Goal: Task Accomplishment & Management: Manage account settings

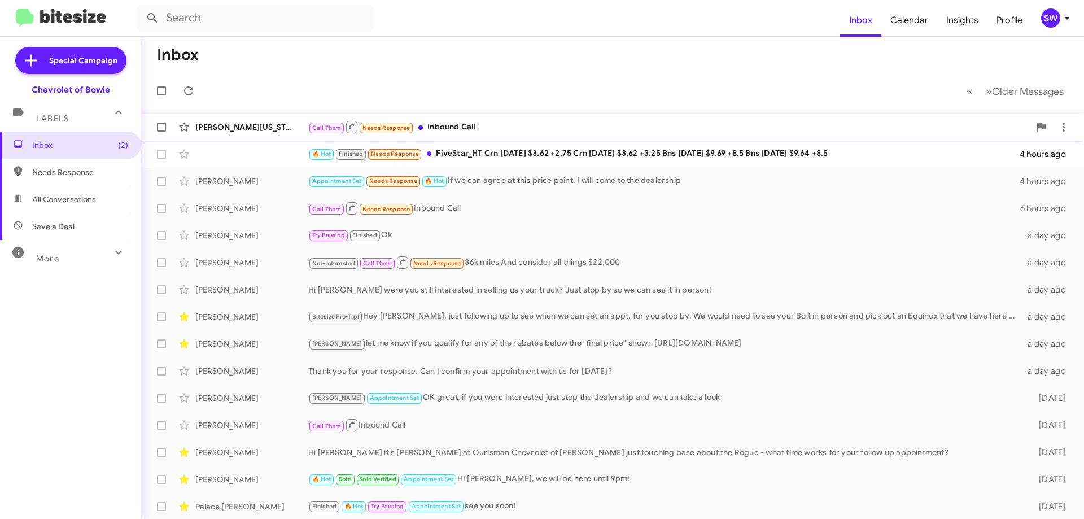
click at [459, 121] on div "Call Them Needs Response Inbound Call" at bounding box center [669, 127] width 722 height 14
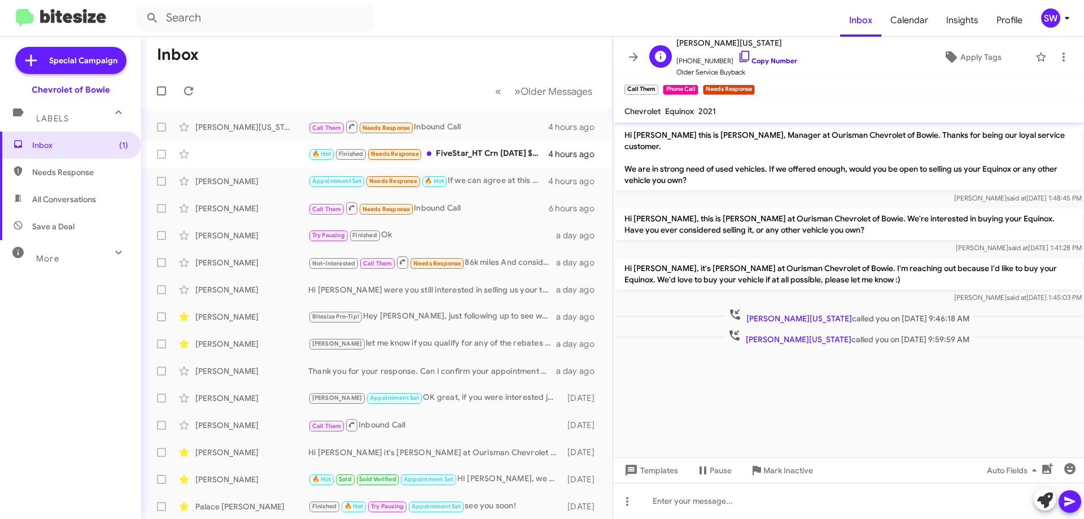
drag, startPoint x: 738, startPoint y: 53, endPoint x: 744, endPoint y: 54, distance: 6.3
click at [738, 54] on icon at bounding box center [745, 57] width 14 height 14
drag, startPoint x: 777, startPoint y: 472, endPoint x: 782, endPoint y: 468, distance: 6.8
click at [778, 471] on span "Mark Inactive" at bounding box center [789, 470] width 50 height 20
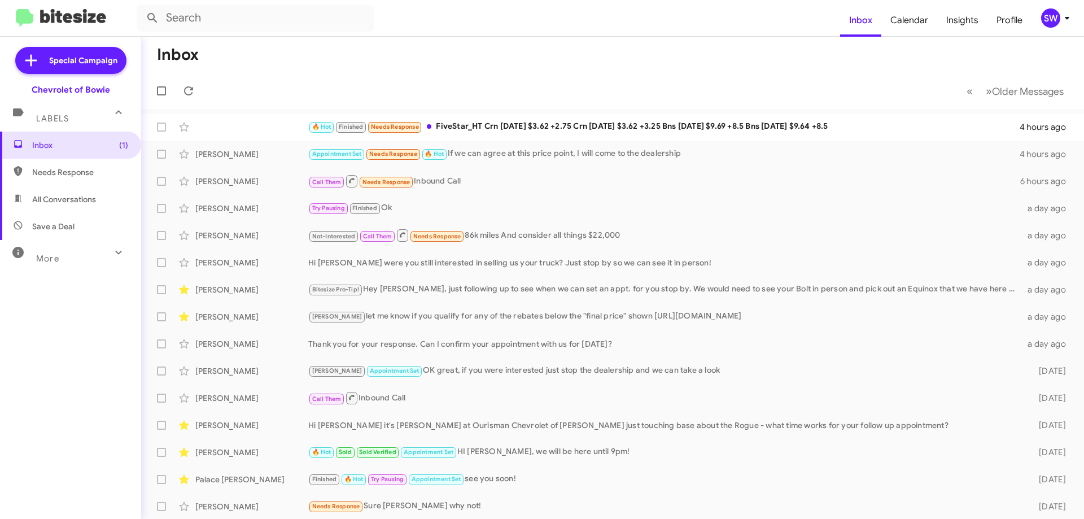
click at [54, 119] on span "Labels" at bounding box center [52, 119] width 33 height 10
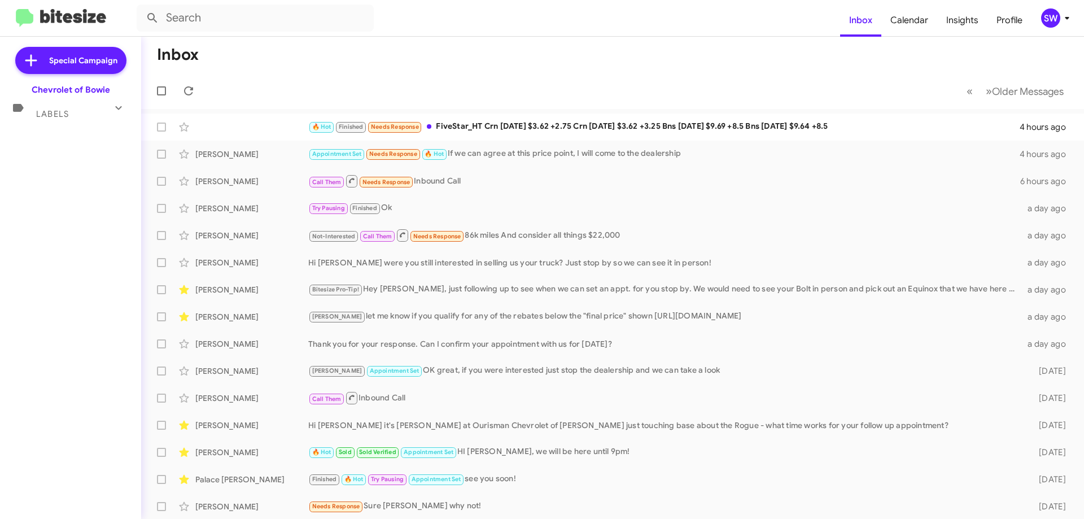
click at [53, 115] on span "Labels" at bounding box center [52, 114] width 33 height 10
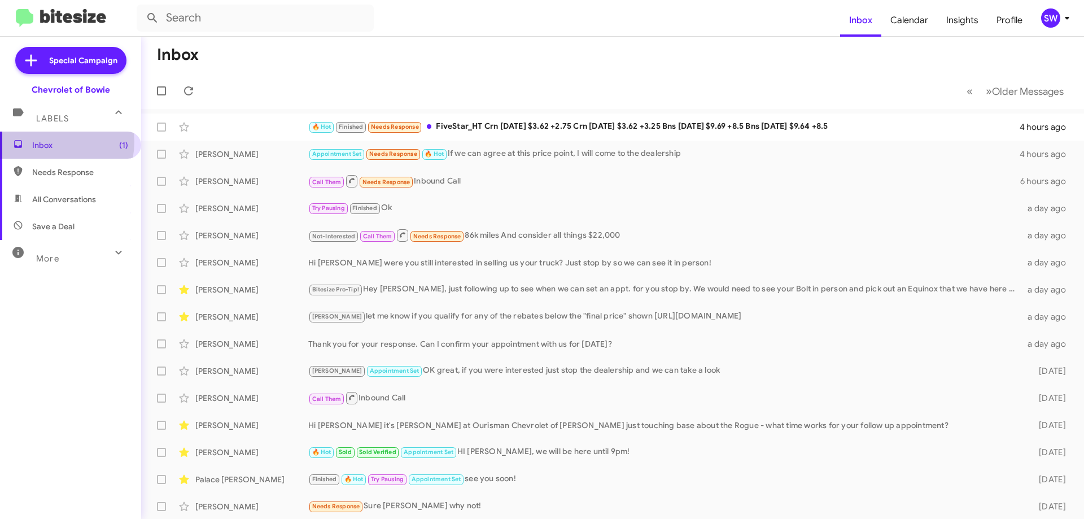
drag, startPoint x: 50, startPoint y: 142, endPoint x: 65, endPoint y: 136, distance: 15.7
click at [52, 140] on span "Inbox (1)" at bounding box center [80, 144] width 96 height 11
